Goal: Connect with others: Participate in discussion

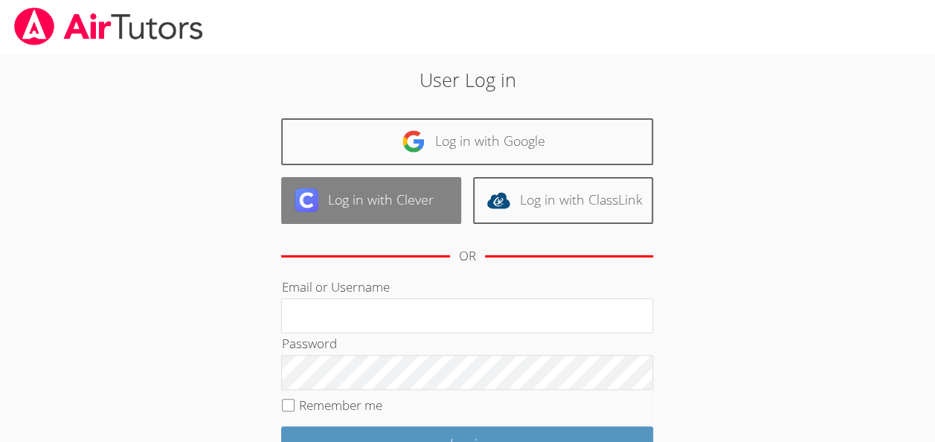
click at [379, 216] on link "Log in with Clever" at bounding box center [371, 200] width 180 height 47
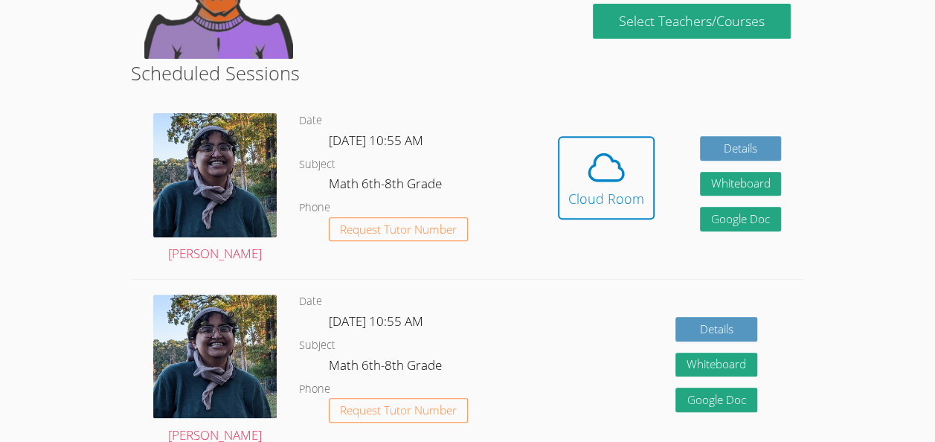
scroll to position [231, 0]
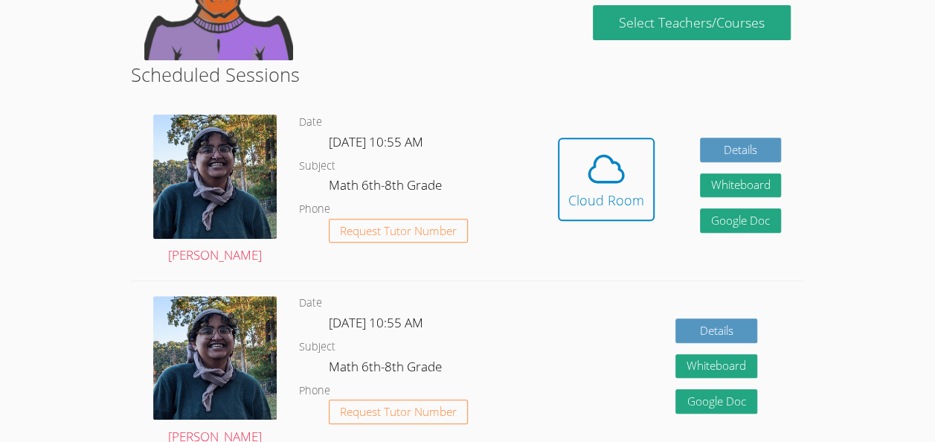
click at [419, 254] on dd "Request Tutor Number" at bounding box center [398, 244] width 139 height 50
click at [602, 171] on icon at bounding box center [606, 169] width 42 height 42
